Goal: Task Accomplishment & Management: Manage account settings

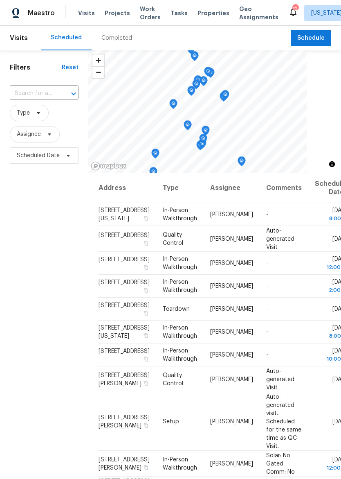
click at [198, 14] on span "Properties" at bounding box center [214, 13] width 32 height 8
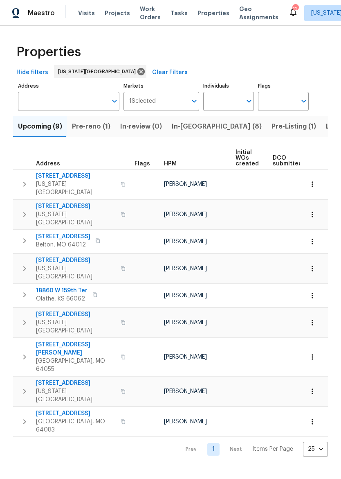
click at [194, 123] on span "In-[GEOGRAPHIC_DATA] (8)" at bounding box center [217, 126] width 90 height 11
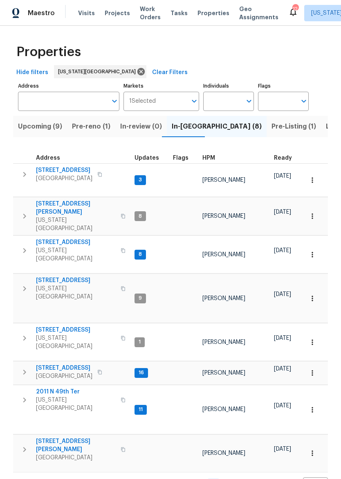
click at [64, 200] on span "[STREET_ADDRESS][PERSON_NAME]" at bounding box center [76, 208] width 80 height 16
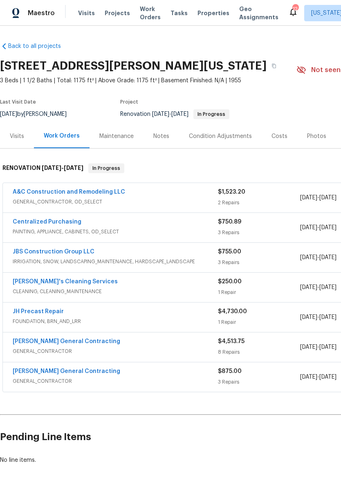
click at [194, 229] on span "PAINTING, APPLIANCE, CABINETS, OD_SELECT" at bounding box center [115, 231] width 205 height 8
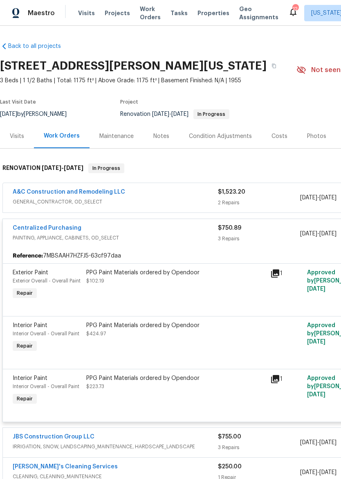
click at [198, 288] on div "PPG Paint Materials ordered by Opendoor $102.19" at bounding box center [176, 285] width 184 height 38
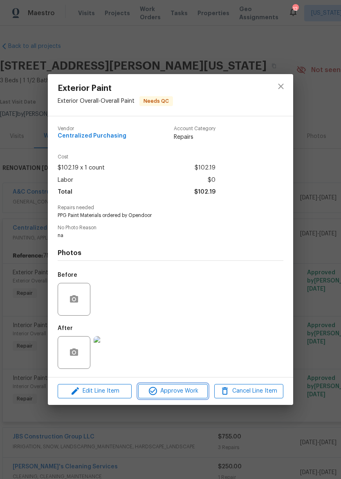
click at [181, 396] on span "Approve Work" at bounding box center [173, 391] width 64 height 10
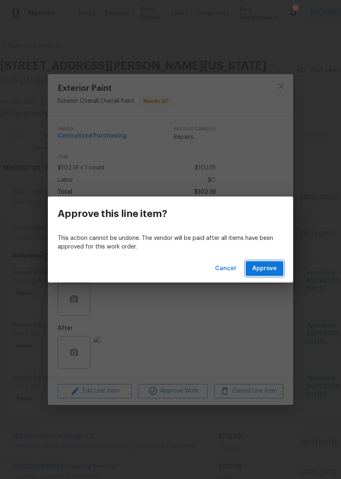
click at [268, 272] on span "Approve" at bounding box center [264, 268] width 25 height 10
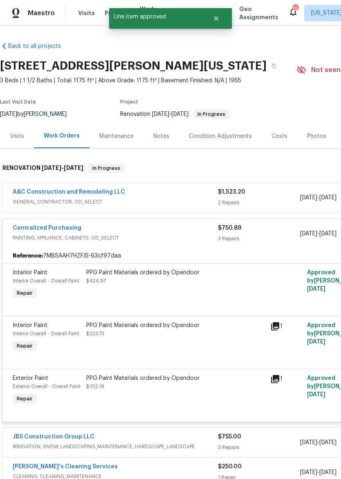
click at [200, 284] on div "PPG Paint Materials ordered by Opendoor $424.97" at bounding box center [175, 276] width 179 height 16
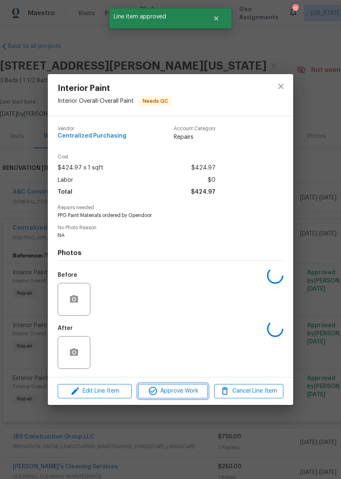
click at [184, 394] on span "Approve Work" at bounding box center [173, 391] width 64 height 10
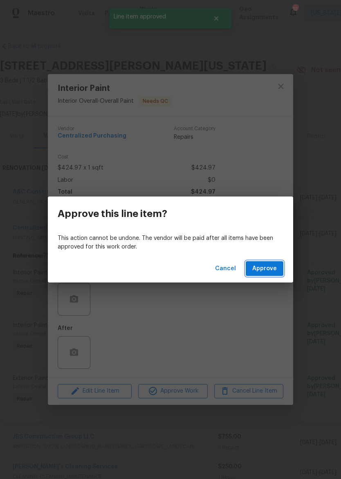
click at [265, 269] on span "Approve" at bounding box center [264, 268] width 25 height 10
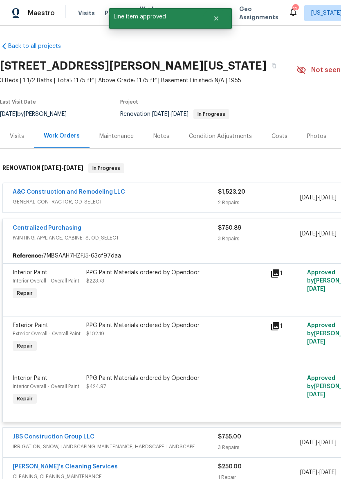
click at [195, 287] on div "PPG Paint Materials ordered by Opendoor $223.73" at bounding box center [176, 285] width 184 height 38
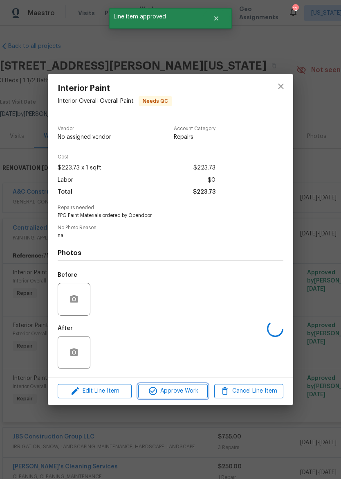
click at [191, 386] on button "Approve Work" at bounding box center [172, 391] width 69 height 14
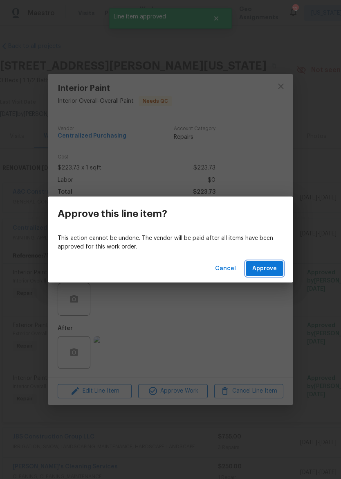
click at [263, 266] on span "Approve" at bounding box center [264, 268] width 25 height 10
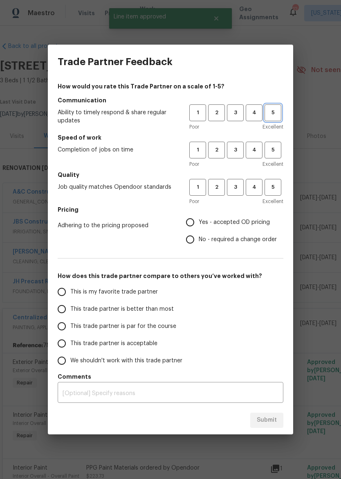
click at [275, 112] on span "5" at bounding box center [273, 112] width 15 height 9
click at [279, 149] on span "5" at bounding box center [273, 149] width 15 height 9
click at [273, 194] on button "5" at bounding box center [273, 187] width 17 height 17
click at [227, 224] on span "Yes - accepted OD pricing" at bounding box center [234, 222] width 71 height 9
click at [199, 224] on input "Yes - accepted OD pricing" at bounding box center [190, 222] width 17 height 17
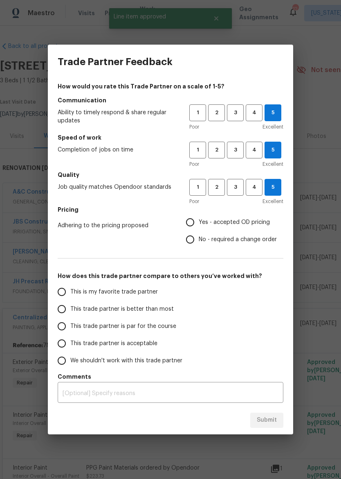
radio input "true"
click at [139, 306] on span "This trade partner is better than most" at bounding box center [122, 309] width 104 height 9
click at [70, 306] on input "This trade partner is better than most" at bounding box center [61, 308] width 17 height 17
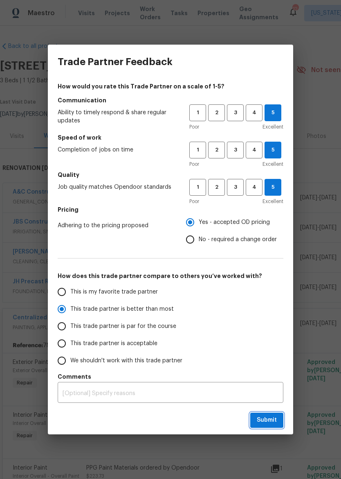
click at [272, 415] on span "Submit" at bounding box center [267, 420] width 20 height 10
radio input "true"
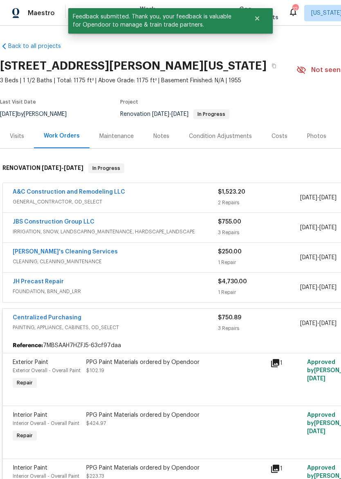
click at [191, 195] on div "A&C Construction and Remodeling LLC" at bounding box center [115, 193] width 205 height 10
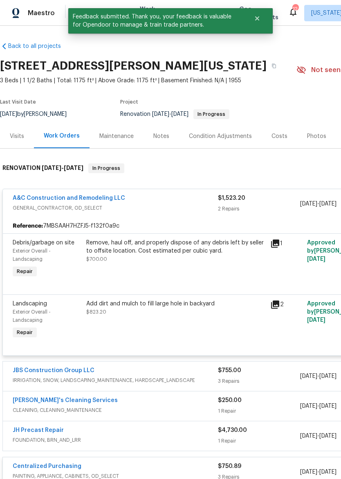
click at [196, 259] on div "Remove, haul off, and properly dispose of any debris left by seller to offsite …" at bounding box center [175, 251] width 179 height 25
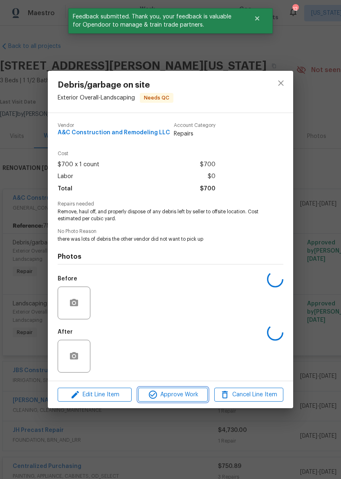
click at [192, 392] on span "Approve Work" at bounding box center [173, 394] width 64 height 10
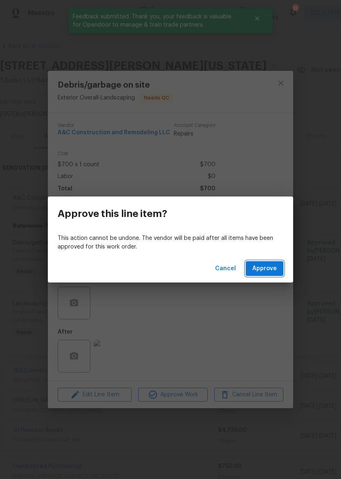
click at [269, 266] on span "Approve" at bounding box center [264, 268] width 25 height 10
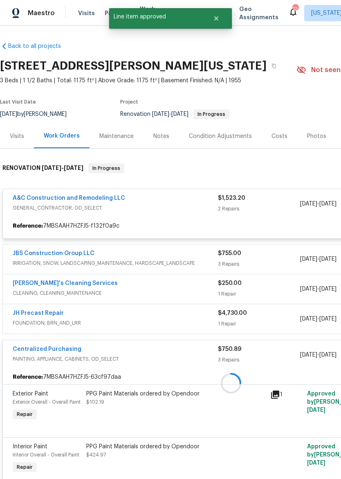
click at [194, 214] on div at bounding box center [231, 383] width 462 height 456
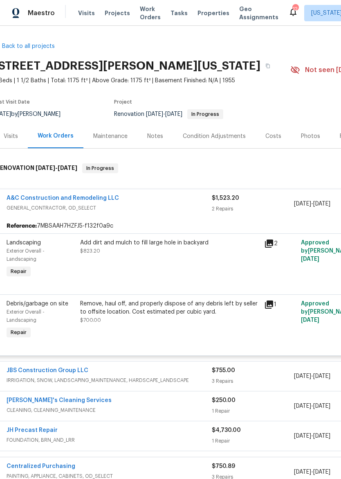
scroll to position [0, 6]
click at [176, 264] on div "Add dirt and mulch to fill large hole in backyard $823.20" at bounding box center [170, 259] width 184 height 46
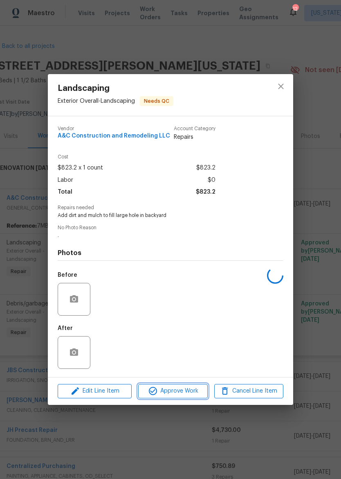
click at [196, 392] on span "Approve Work" at bounding box center [173, 391] width 64 height 10
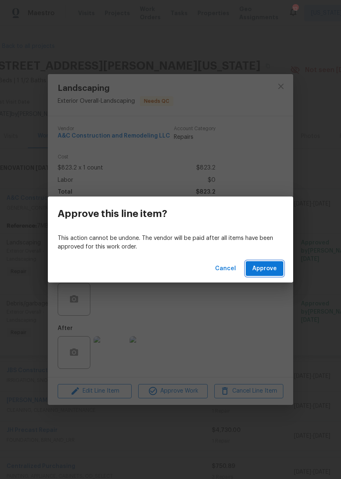
click at [267, 261] on button "Approve" at bounding box center [265, 268] width 38 height 15
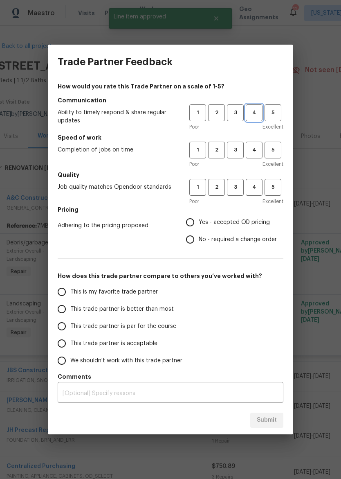
click at [249, 110] on span "4" at bounding box center [254, 112] width 15 height 9
click at [252, 149] on span "4" at bounding box center [254, 149] width 15 height 9
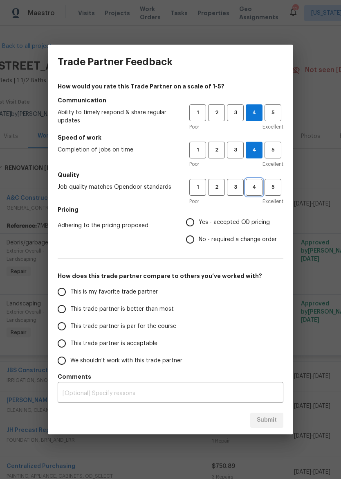
click at [254, 188] on span "4" at bounding box center [254, 186] width 15 height 9
click at [228, 237] on span "No - required a change order" at bounding box center [238, 239] width 78 height 9
click at [199, 237] on input "No - required a change order" at bounding box center [190, 239] width 17 height 17
radio input "true"
click at [161, 309] on span "This trade partner is better than most" at bounding box center [122, 309] width 104 height 9
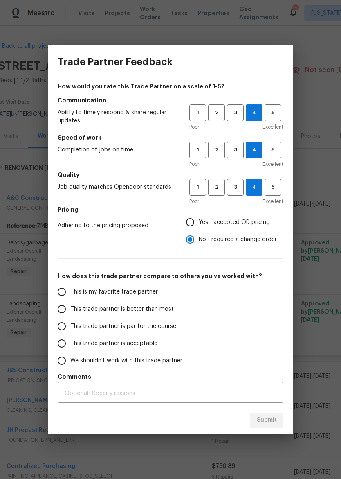
click at [70, 309] on input "This trade partner is better than most" at bounding box center [61, 308] width 17 height 17
click at [272, 419] on span "Submit" at bounding box center [267, 420] width 20 height 10
radio input "true"
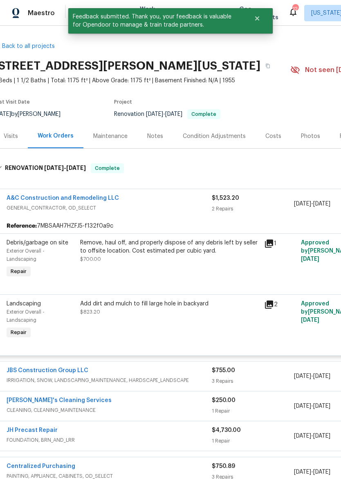
click at [111, 131] on div "Maintenance" at bounding box center [110, 136] width 54 height 24
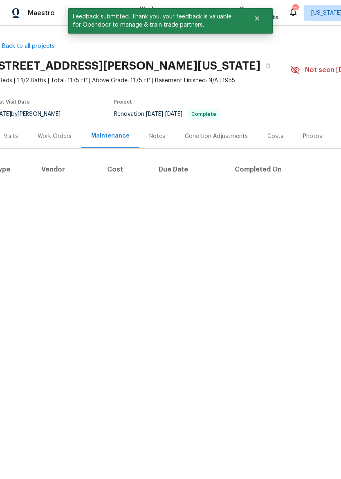
click at [58, 139] on div "Work Orders" at bounding box center [55, 136] width 34 height 8
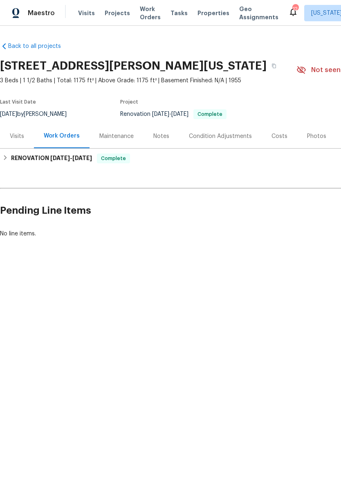
click at [209, 12] on span "Properties" at bounding box center [214, 13] width 32 height 8
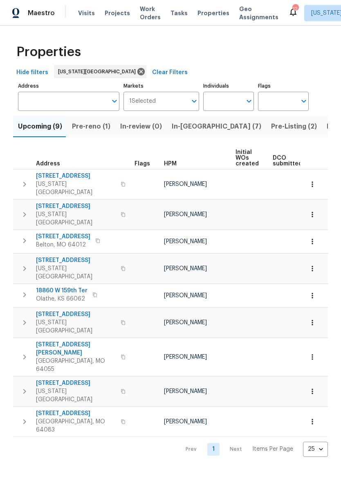
click at [190, 125] on span "In-reno (7)" at bounding box center [217, 126] width 90 height 11
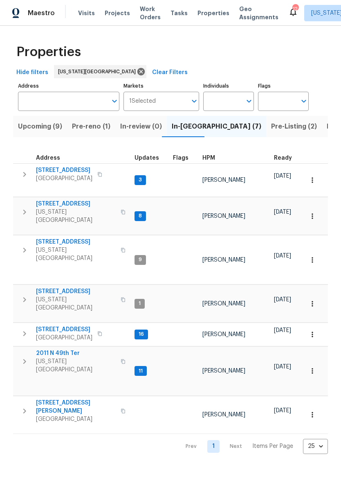
click at [327, 129] on span "Listed (30)" at bounding box center [345, 126] width 36 height 11
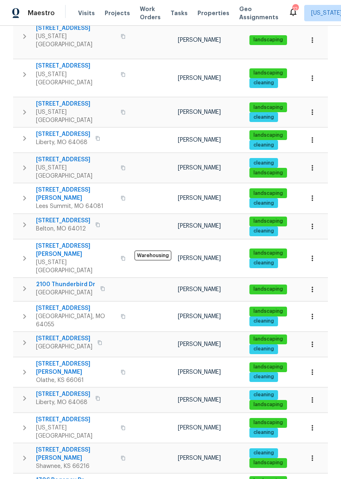
scroll to position [362, 0]
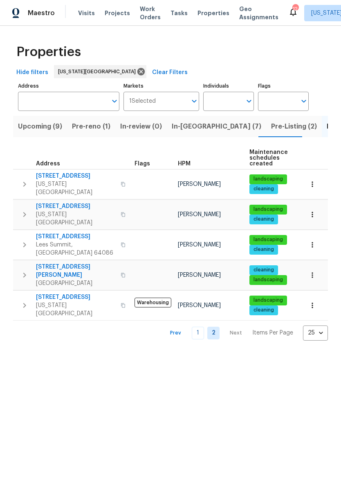
click at [77, 293] on span "7300 NW 73rd St" at bounding box center [76, 297] width 80 height 8
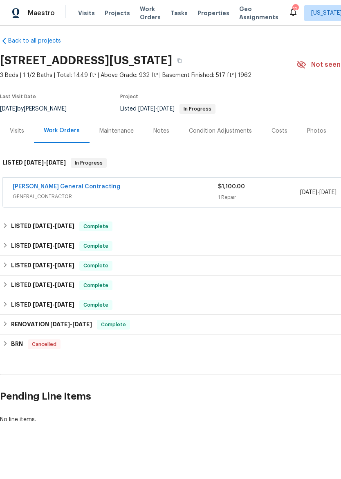
scroll to position [5, 0]
click at [170, 189] on div "[PERSON_NAME] General Contracting" at bounding box center [115, 187] width 205 height 10
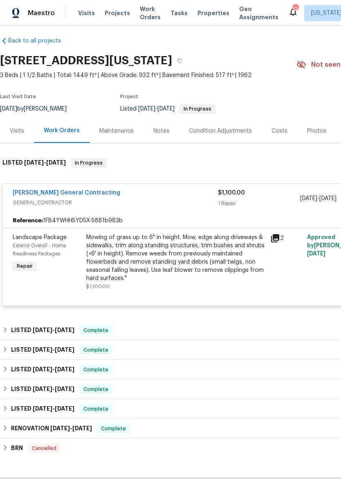
click at [200, 265] on div "Mowing of grass up to 6" in height. Mow, edge along driveways & sidewalks, trim…" at bounding box center [175, 257] width 179 height 49
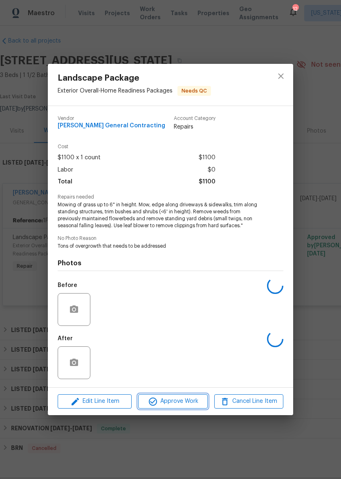
click at [175, 408] on button "Approve Work" at bounding box center [172, 401] width 69 height 14
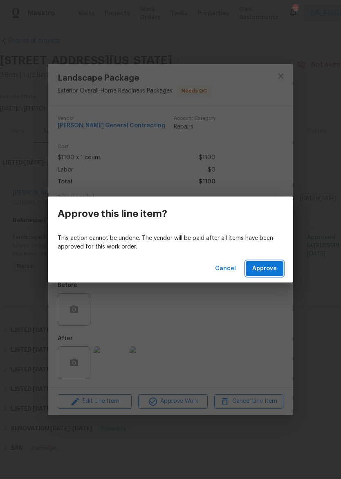
click at [271, 269] on span "Approve" at bounding box center [264, 268] width 25 height 10
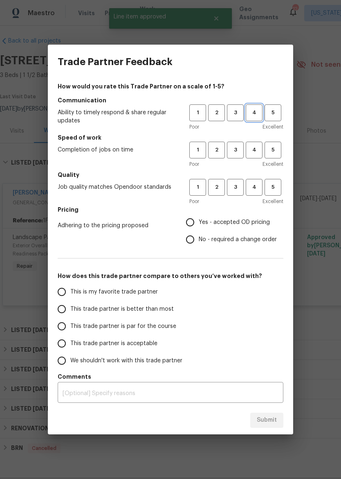
click at [255, 111] on span "4" at bounding box center [254, 112] width 15 height 9
click at [256, 150] on span "4" at bounding box center [254, 149] width 15 height 9
click at [256, 194] on button "4" at bounding box center [254, 187] width 17 height 17
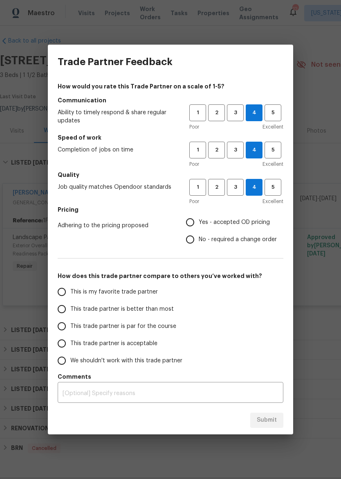
click at [225, 237] on span "No - required a change order" at bounding box center [238, 239] width 78 height 9
click at [199, 237] on input "No - required a change order" at bounding box center [190, 239] width 17 height 17
radio input "true"
click at [242, 212] on h5 "Pricing" at bounding box center [171, 209] width 226 height 8
click at [242, 211] on h5 "Pricing" at bounding box center [171, 209] width 226 height 8
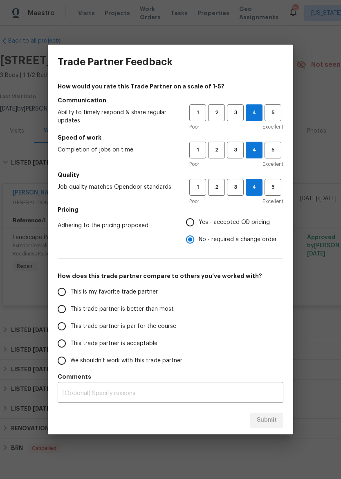
click at [197, 216] on input "Yes - accepted OD pricing" at bounding box center [190, 222] width 17 height 17
radio input "true"
click at [149, 310] on span "This trade partner is better than most" at bounding box center [122, 309] width 104 height 9
click at [70, 310] on input "This trade partner is better than most" at bounding box center [61, 308] width 17 height 17
click at [274, 422] on span "Submit" at bounding box center [267, 420] width 20 height 10
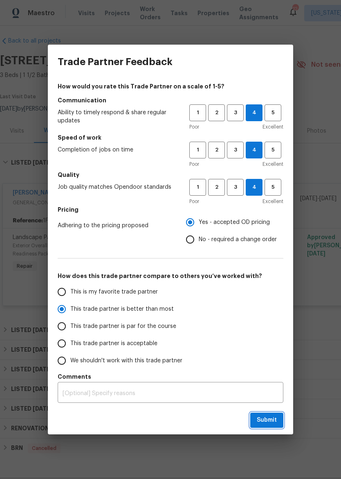
radio input "true"
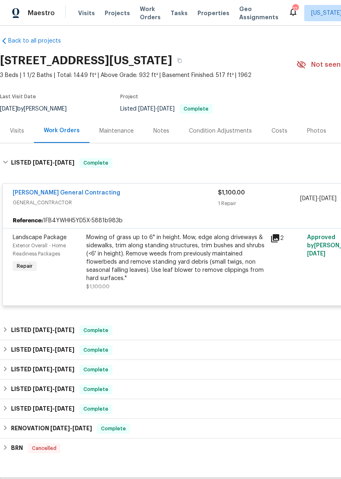
click at [201, 5] on div "Visits Projects Work Orders Tasks Properties Geo Assignments" at bounding box center [183, 13] width 210 height 16
click at [198, 9] on span "Properties" at bounding box center [214, 13] width 32 height 8
